Goal: Transaction & Acquisition: Subscribe to service/newsletter

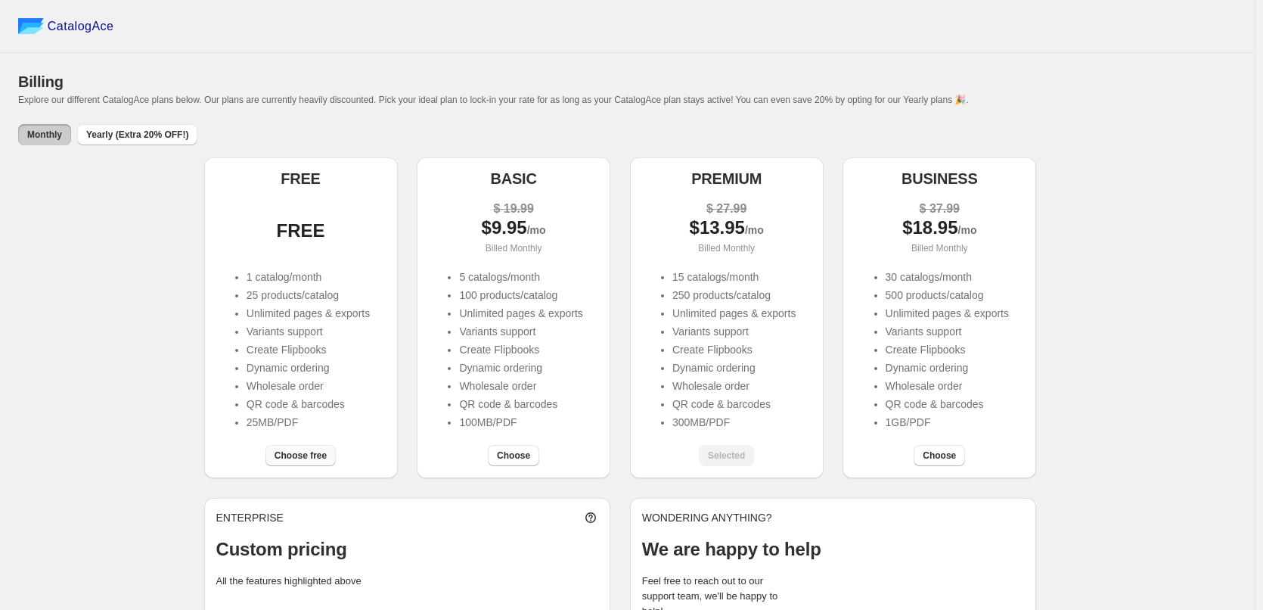
click at [308, 455] on span "Choose free" at bounding box center [301, 455] width 52 height 12
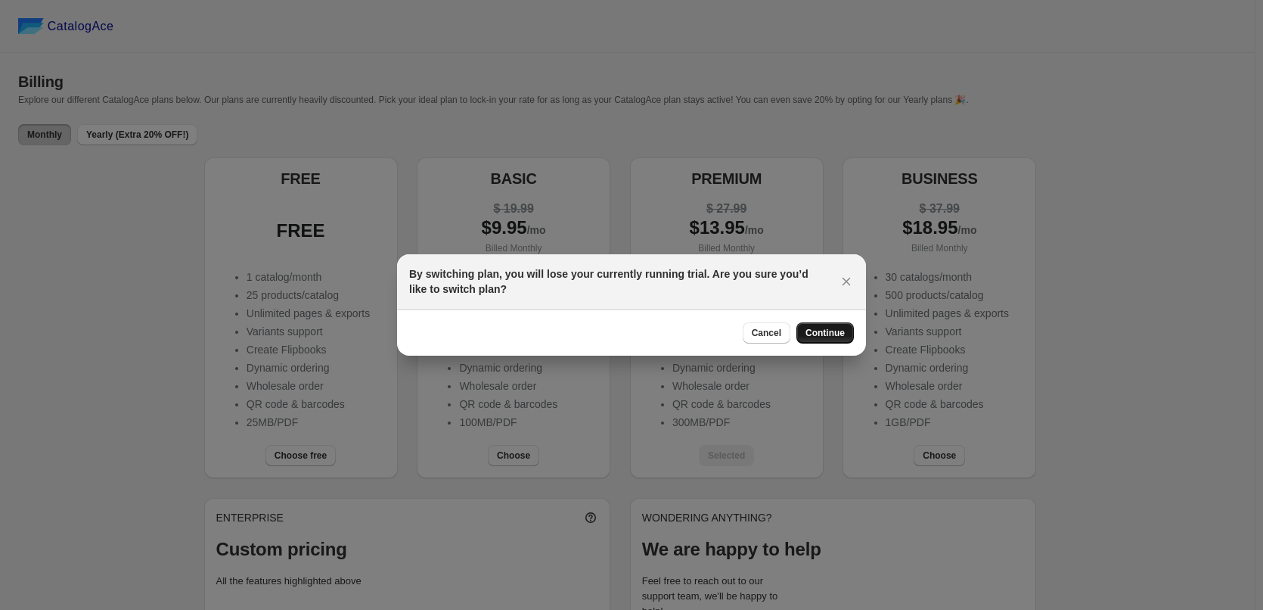
click at [827, 330] on span "Continue" at bounding box center [824, 333] width 39 height 12
